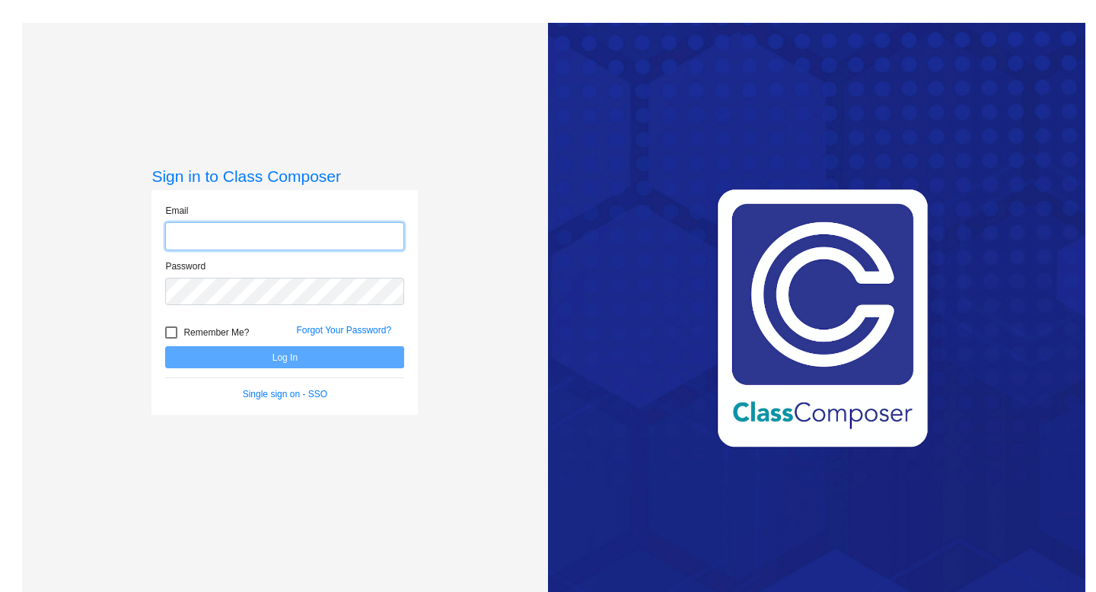
type input "[EMAIL_ADDRESS][DOMAIN_NAME]"
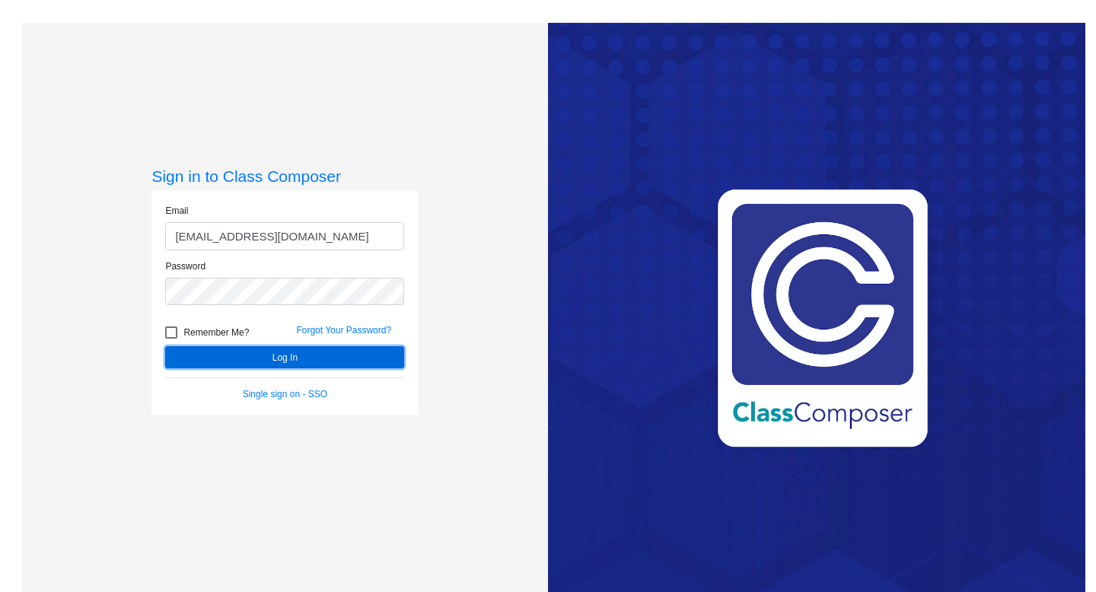
click at [278, 354] on button "Log In" at bounding box center [284, 357] width 239 height 22
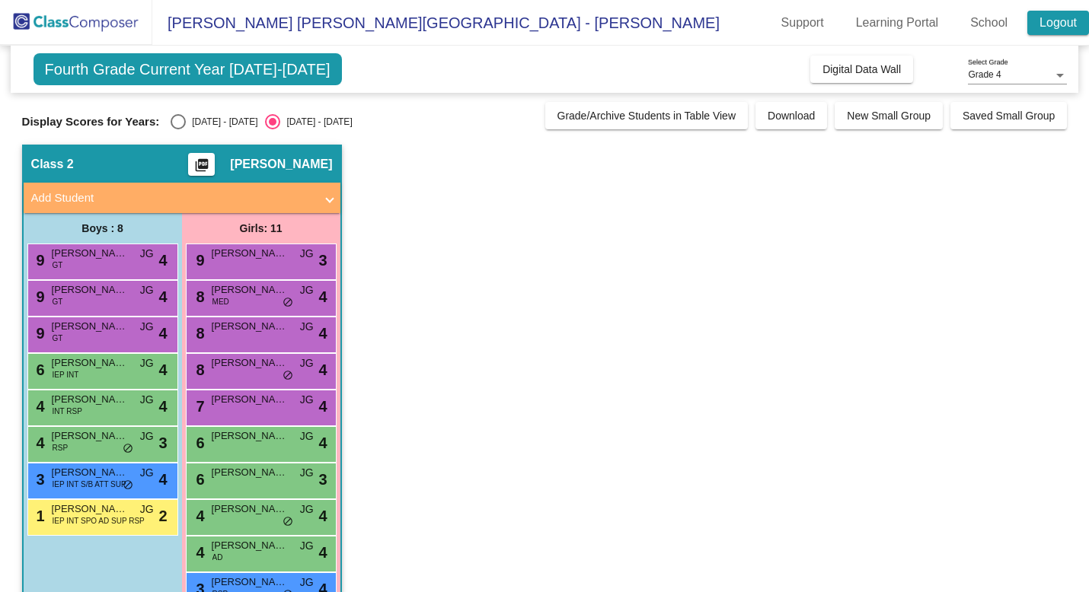
click at [1067, 24] on link "Logout" at bounding box center [1058, 23] width 62 height 24
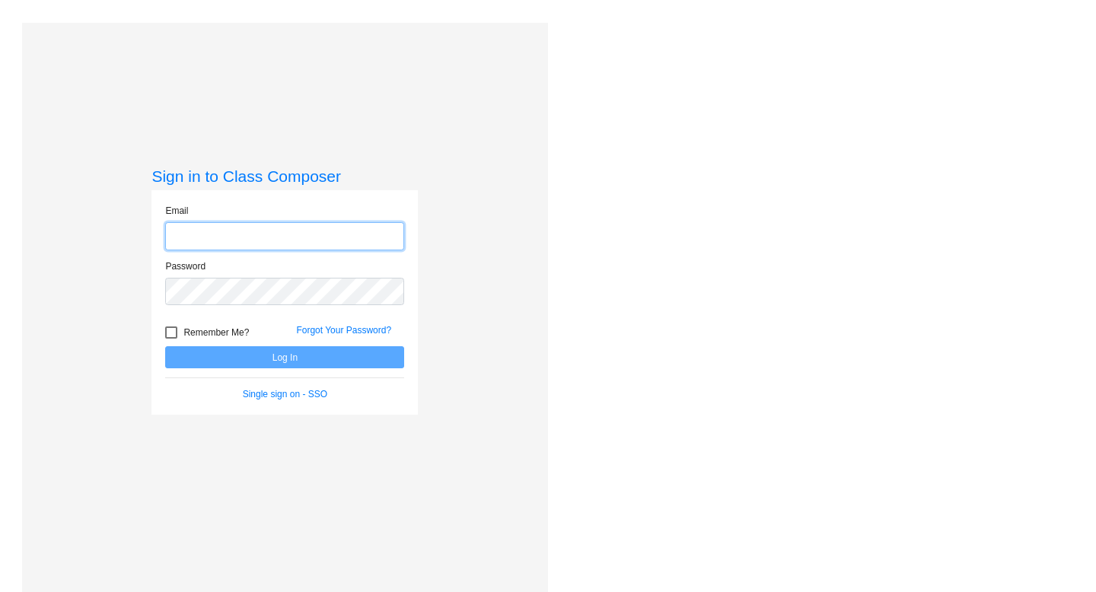
type input "[EMAIL_ADDRESS][DOMAIN_NAME]"
